Goal: Transaction & Acquisition: Purchase product/service

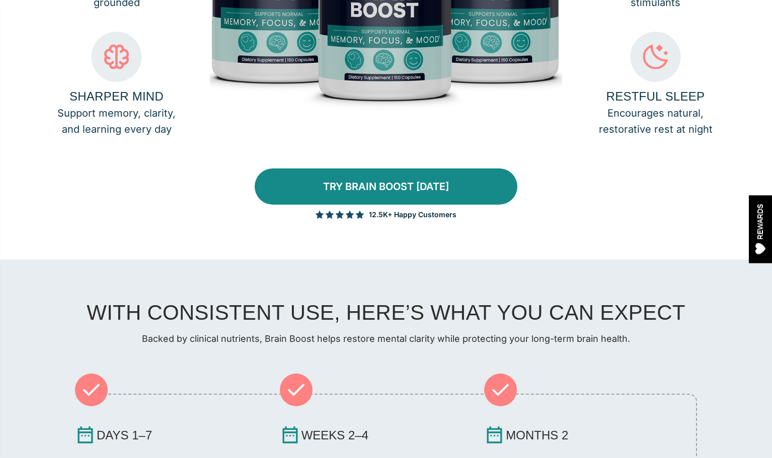
click at [396, 203] on link "TRY BRAIN BOOST TODAY" at bounding box center [386, 187] width 263 height 36
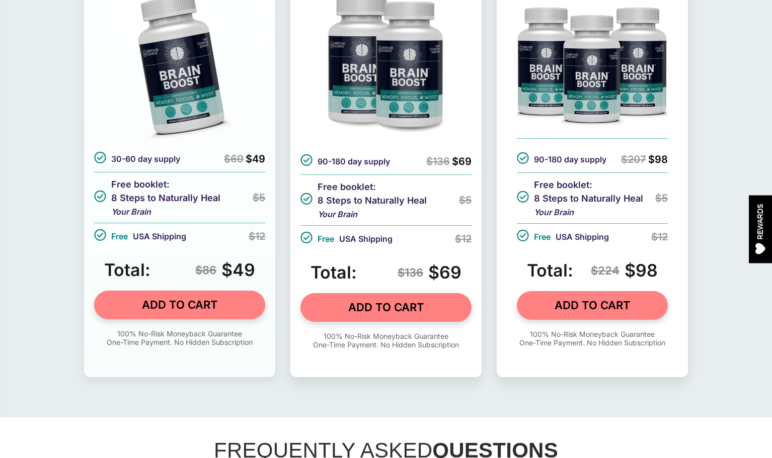
scroll to position [3465, 0]
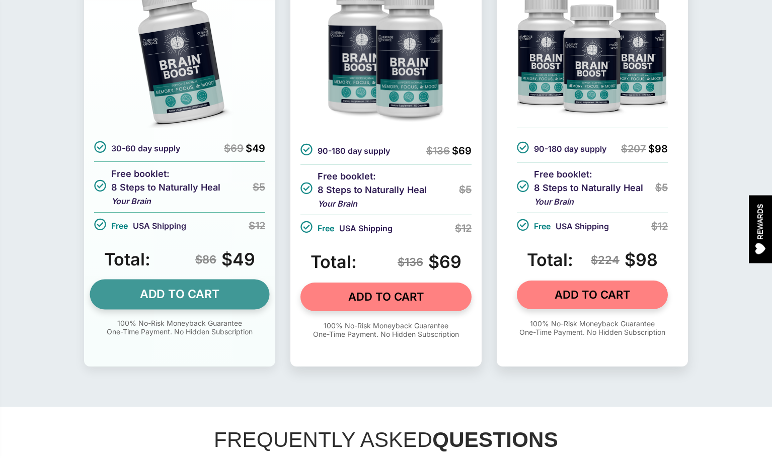
click at [210, 309] on link "ADD TO CART" at bounding box center [180, 294] width 180 height 30
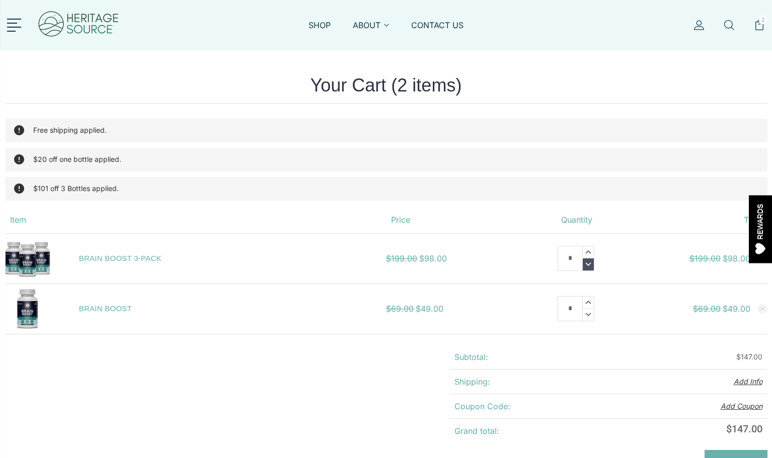
click at [593, 264] on icon at bounding box center [588, 265] width 11 height 12
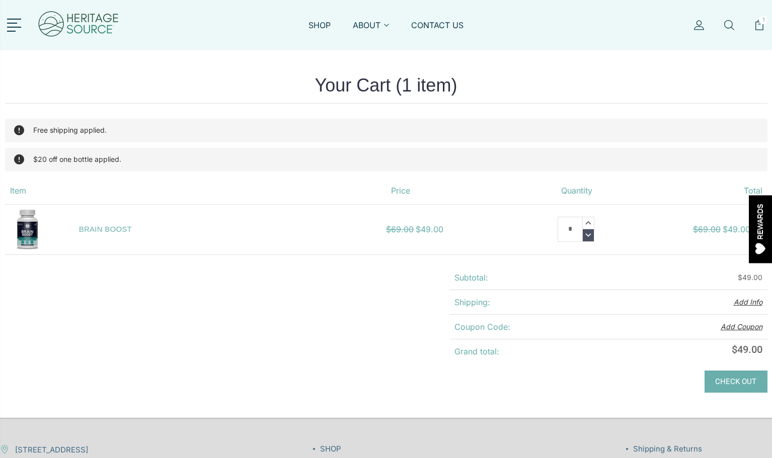
click at [594, 241] on icon at bounding box center [589, 235] width 12 height 13
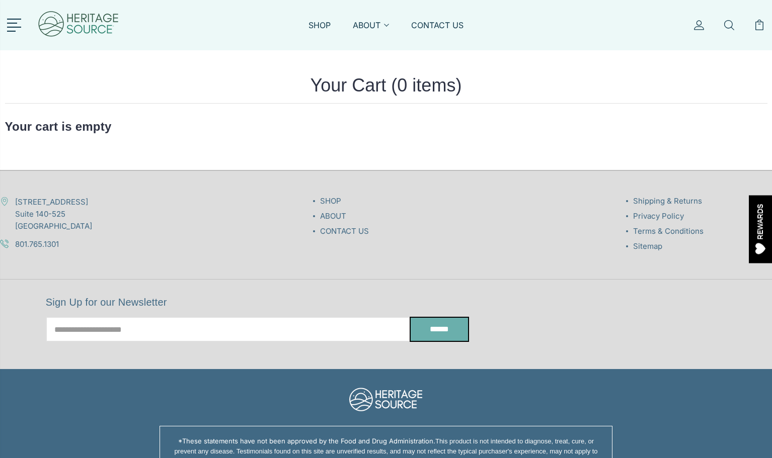
click at [74, 33] on img at bounding box center [78, 25] width 83 height 40
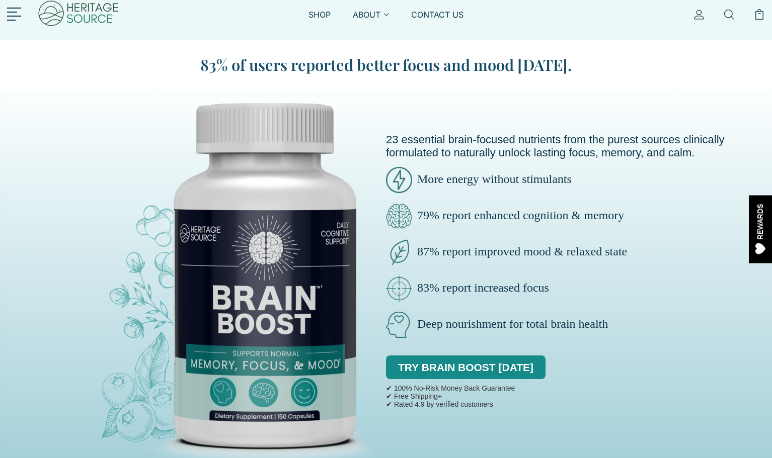
scroll to position [12, 0]
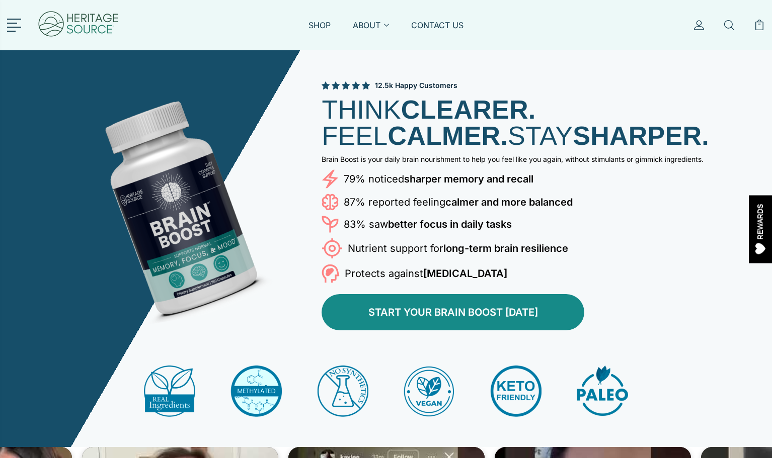
click at [388, 321] on link "START YOUR BRAIN BOOST [DATE]" at bounding box center [452, 312] width 263 height 36
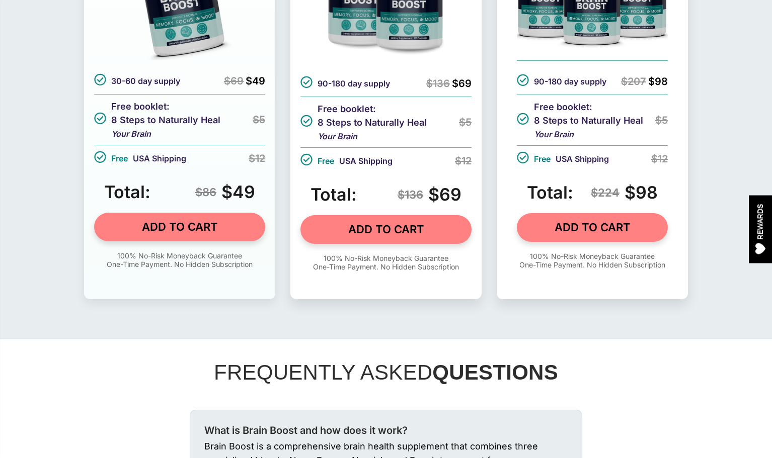
scroll to position [3533, 0]
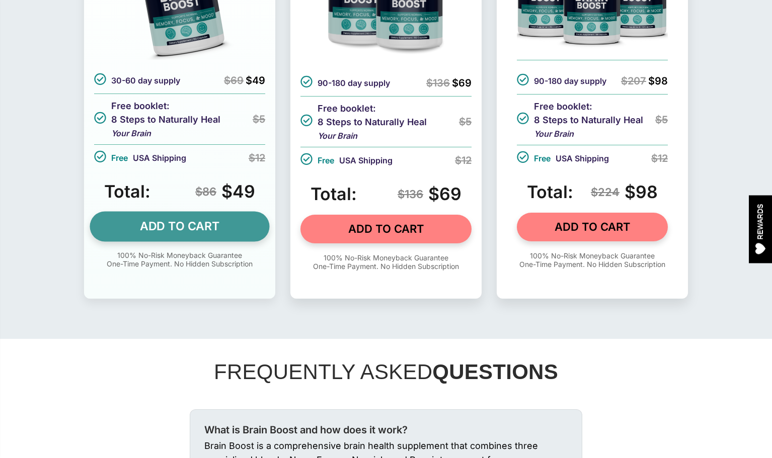
click at [191, 241] on link "ADD TO CART" at bounding box center [180, 226] width 180 height 30
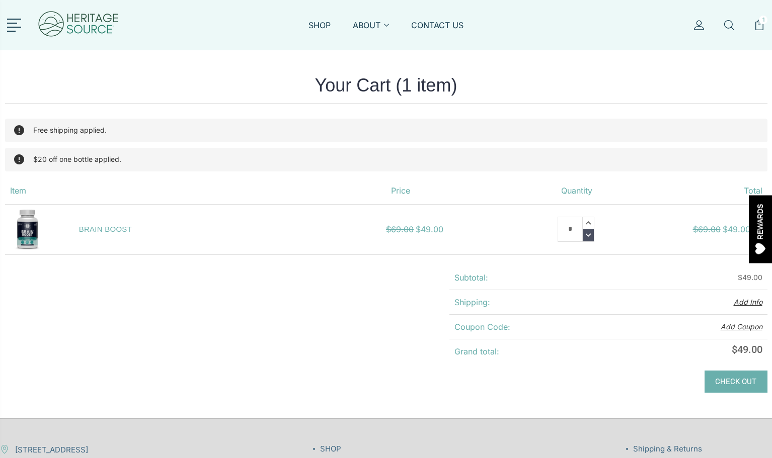
click at [590, 238] on icon at bounding box center [588, 235] width 11 height 12
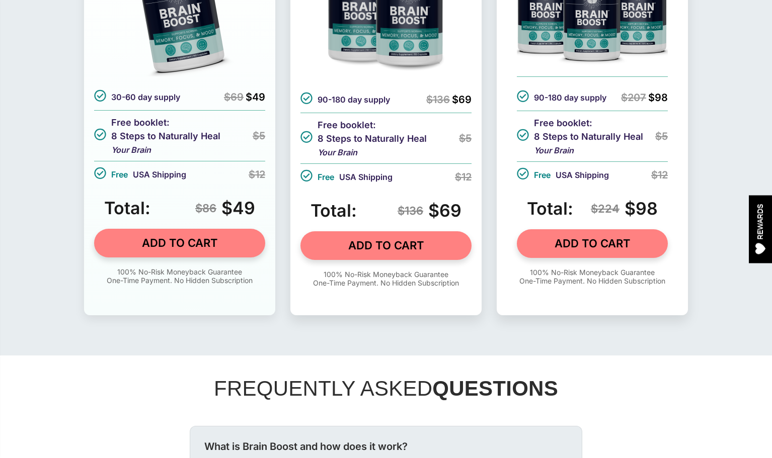
scroll to position [3465, 0]
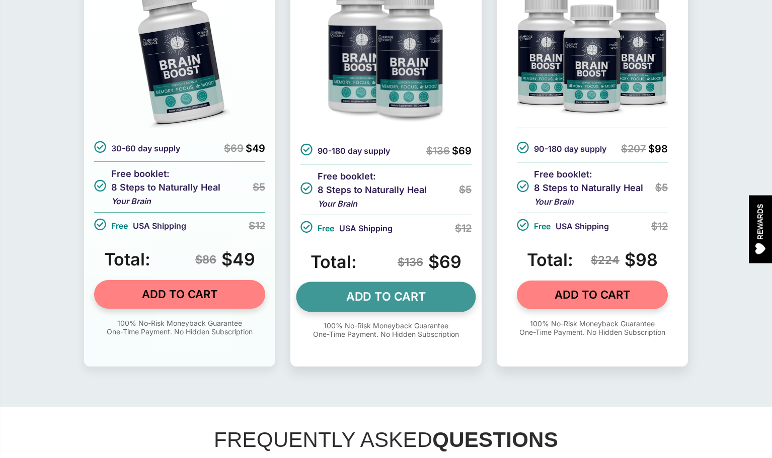
click at [365, 312] on link "ADD TO CART" at bounding box center [386, 297] width 180 height 30
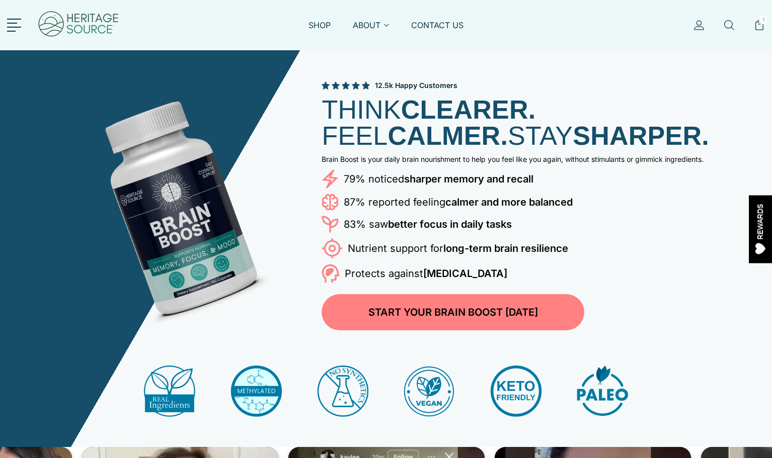
scroll to position [3465, 0]
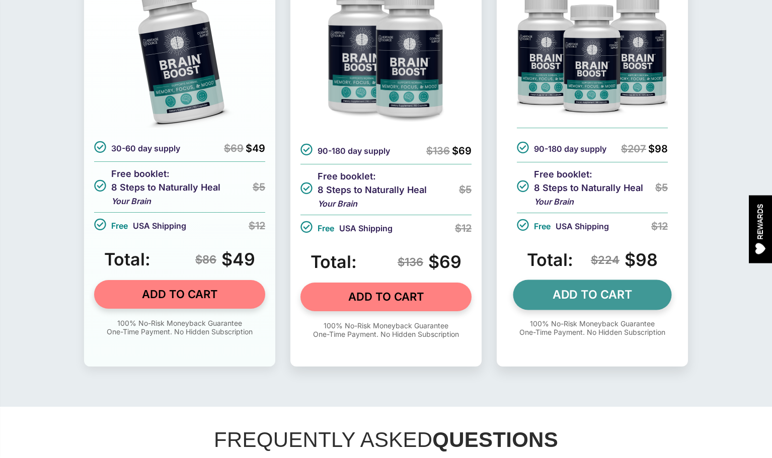
click at [579, 310] on link "ADD TO CART" at bounding box center [592, 295] width 158 height 30
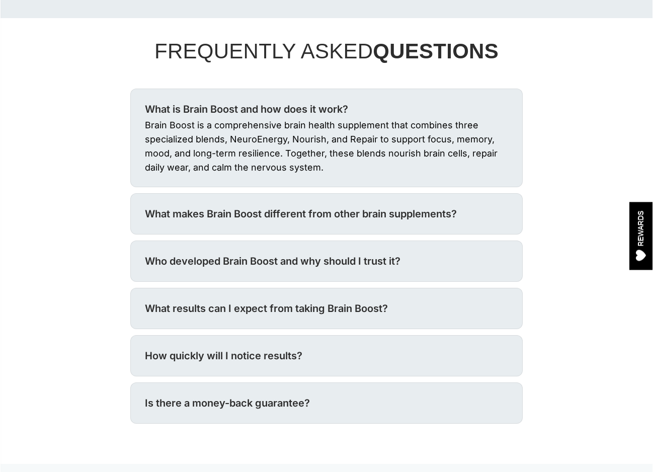
scroll to position [4031, 0]
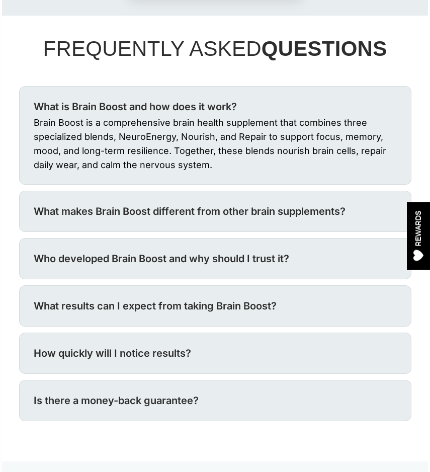
scroll to position [4041, 0]
